Goal: Information Seeking & Learning: Learn about a topic

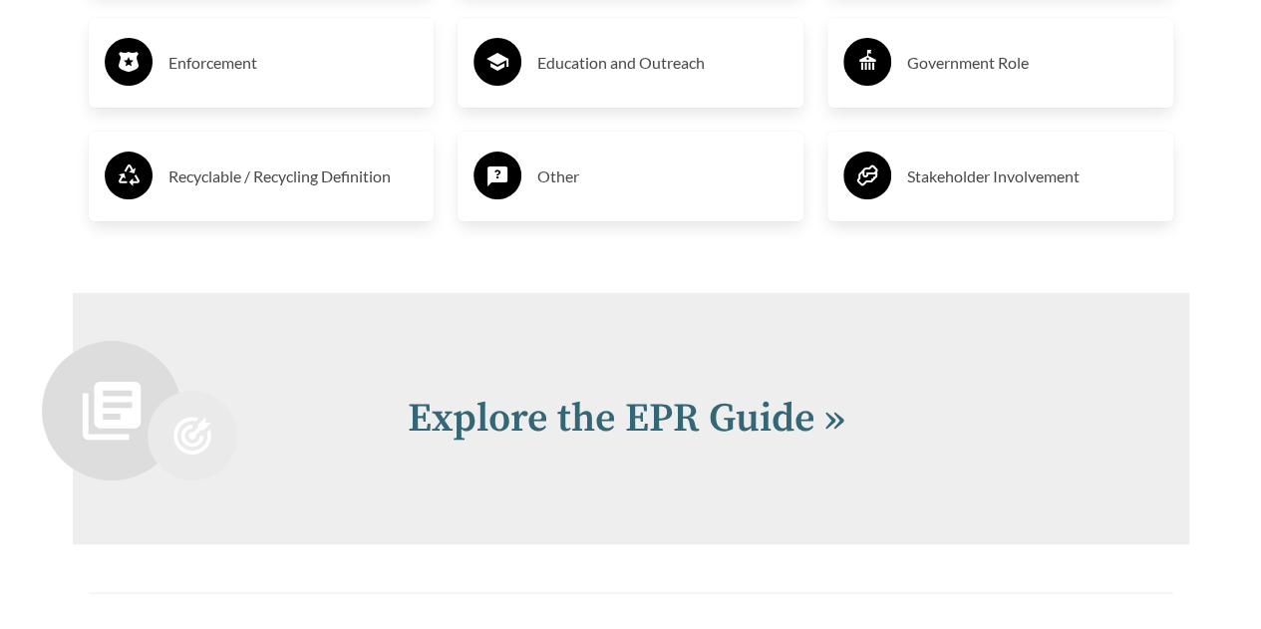
scroll to position [3827, 0]
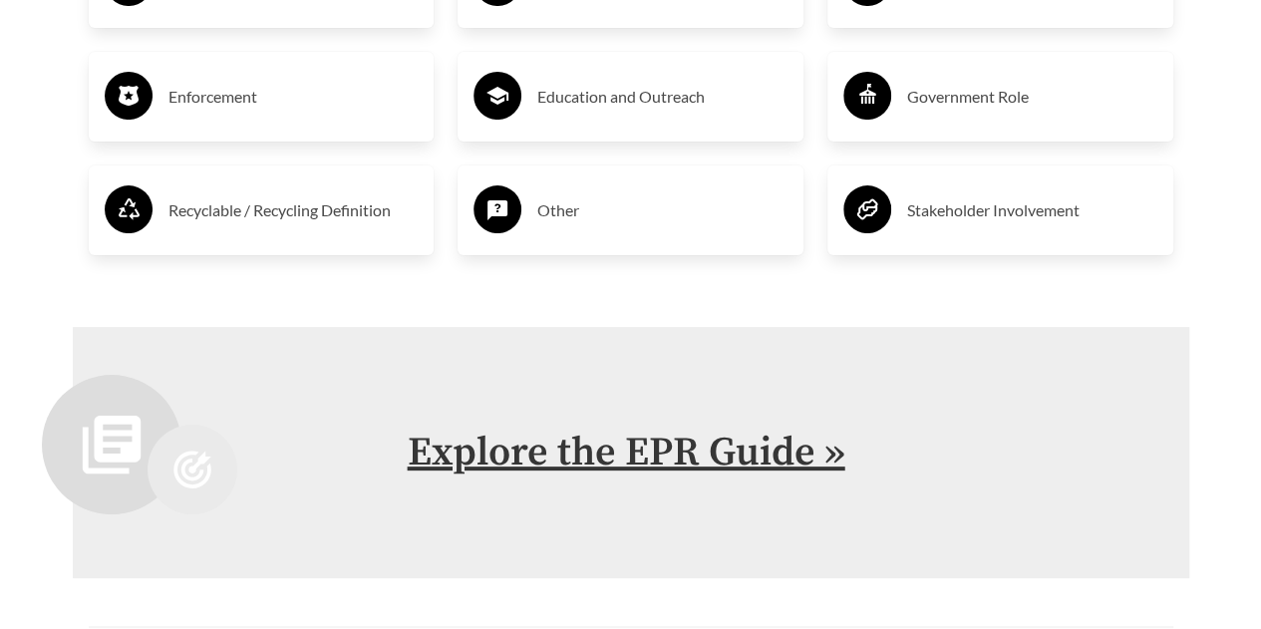
click at [699, 448] on link "Explore the EPR Guide »" at bounding box center [627, 453] width 438 height 50
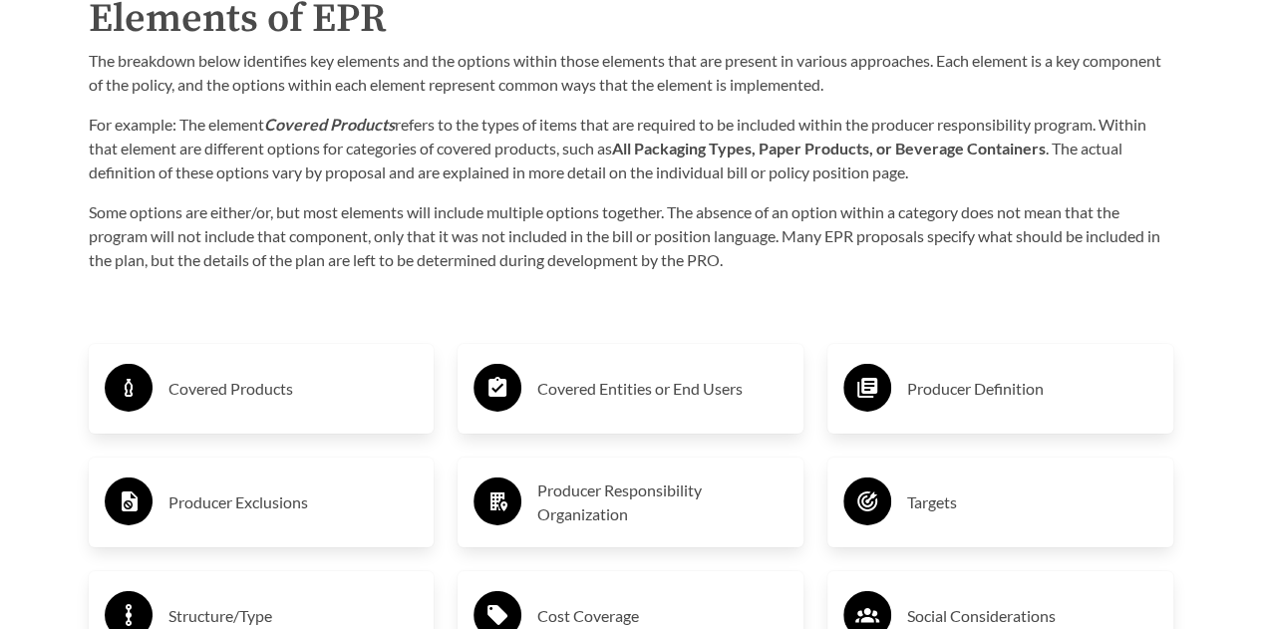
scroll to position [3017, 0]
